Goal: Information Seeking & Learning: Learn about a topic

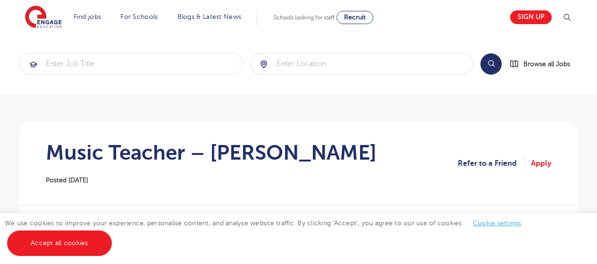
scroll to position [17, 0]
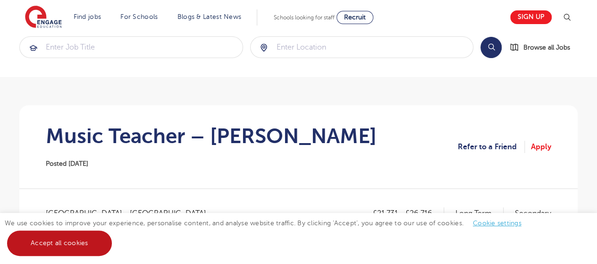
click at [88, 250] on link "Accept all cookies" at bounding box center [59, 242] width 105 height 25
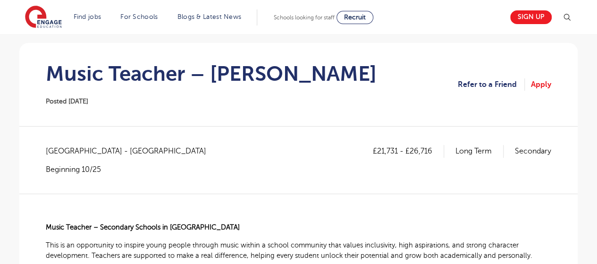
scroll to position [0, 0]
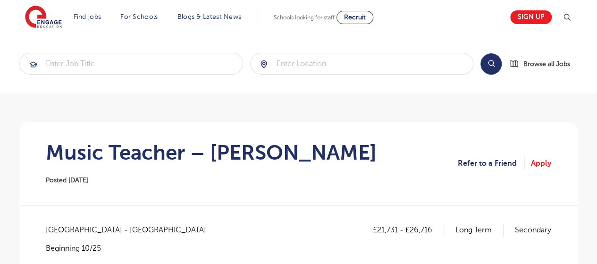
click at [314, 148] on section "Music Teacher – [PERSON_NAME] Posted [DATE] Refer to a Friend Apply" at bounding box center [299, 163] width 544 height 83
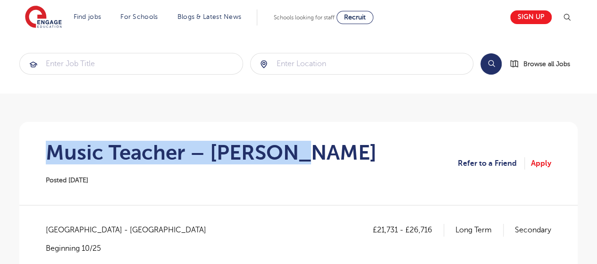
drag, startPoint x: 314, startPoint y: 153, endPoint x: 41, endPoint y: 149, distance: 272.5
click at [41, 149] on section "Music Teacher – [PERSON_NAME] Posted [DATE] Refer to a Friend Apply" at bounding box center [299, 163] width 544 height 83
copy h1 "Music Teacher – [PERSON_NAME]"
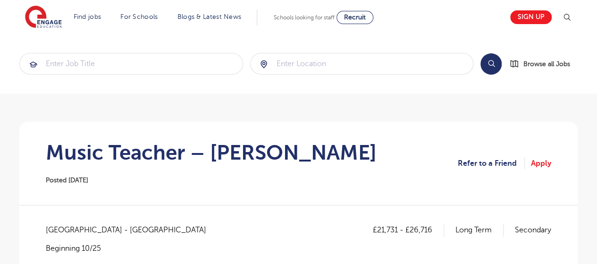
click at [361, 186] on section "Music Teacher – [PERSON_NAME] Posted [DATE] Refer to a Friend Apply" at bounding box center [299, 163] width 544 height 83
click at [222, 263] on div "£21,731 - £26,716 Long Term Secondary [GEOGRAPHIC_DATA] - [GEOGRAPHIC_DATA] Beg…" at bounding box center [299, 248] width 506 height 48
